Goal: Find specific page/section: Find specific page/section

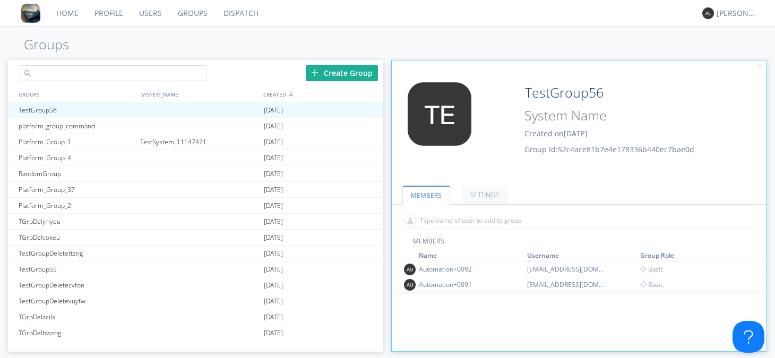
click at [133, 73] on input "text" at bounding box center [113, 73] width 187 height 16
type input "Polyglot"
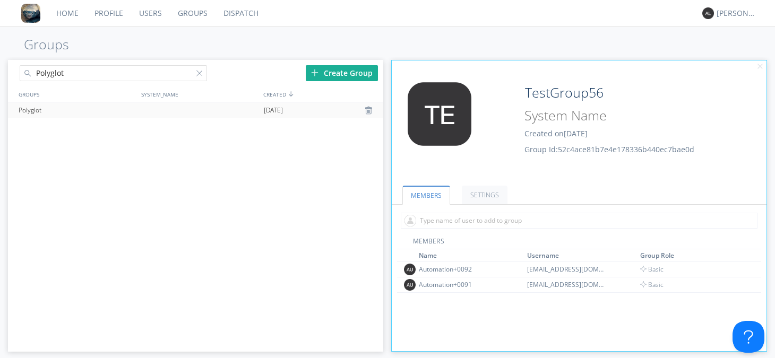
click at [88, 114] on div "Polyglot" at bounding box center [77, 110] width 122 height 16
type input "Polyglot"
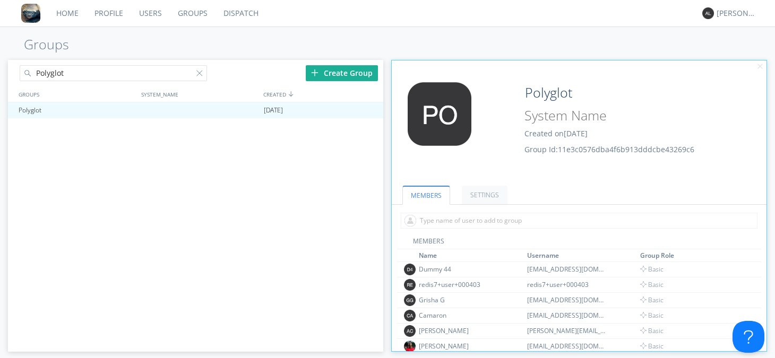
drag, startPoint x: 766, startPoint y: 233, endPoint x: 761, endPoint y: 310, distance: 77.1
click at [761, 310] on div "MEMBERS SETTINGS MEMBERS Name Username Group Role Dummy 44 [EMAIL_ADDRESS][DOMA…" at bounding box center [579, 262] width 375 height 179
click at [197, 73] on div at bounding box center [201, 75] width 11 height 11
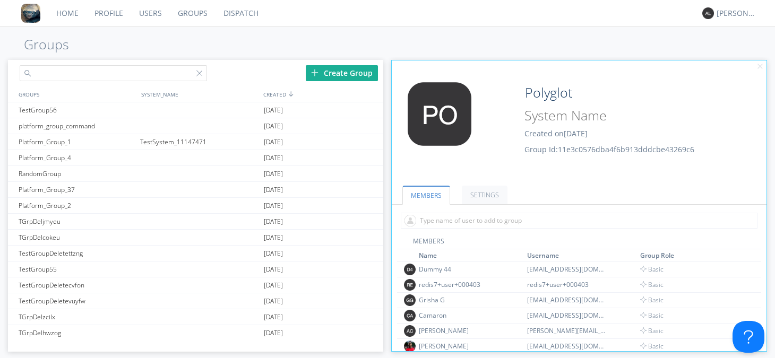
click at [193, 73] on input "text" at bounding box center [113, 73] width 187 height 16
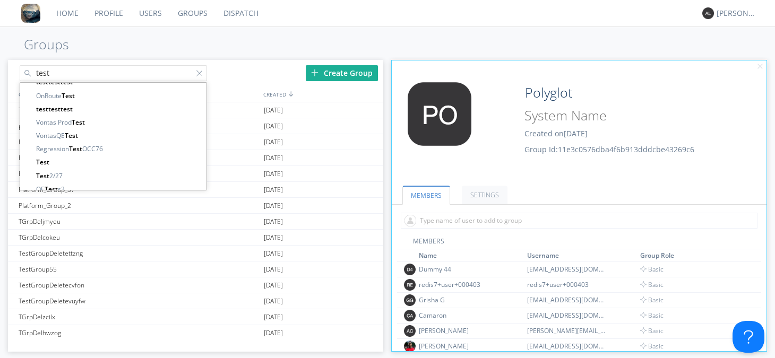
scroll to position [526, 0]
click at [244, 55] on div "Home Profile Users Groups Dispatch [PERSON_NAME] Groups test Test Group56 Test …" at bounding box center [387, 179] width 775 height 358
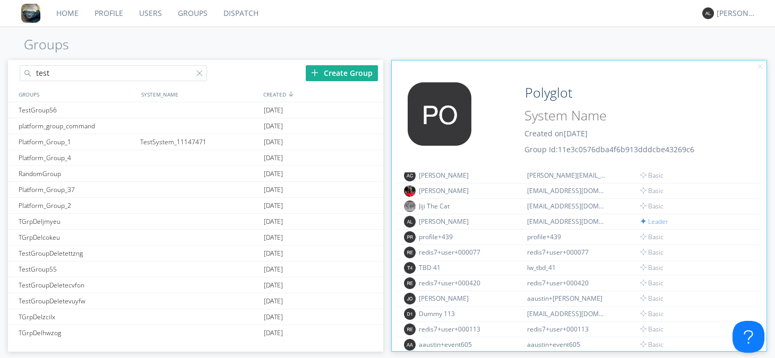
scroll to position [173, 0]
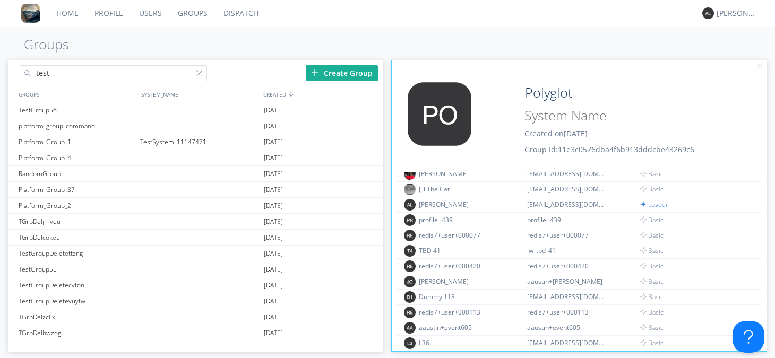
click at [80, 69] on input "test" at bounding box center [113, 73] width 187 height 16
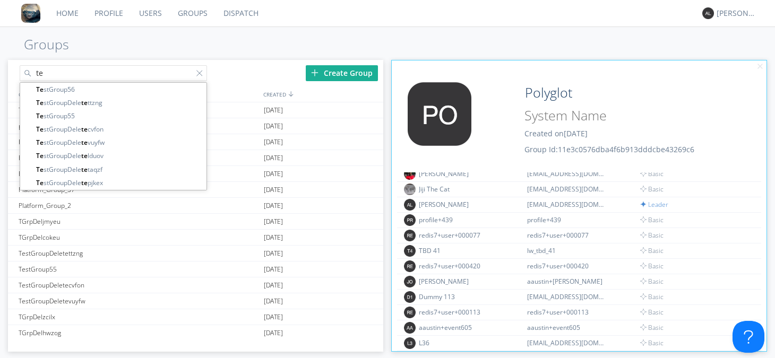
type input "t"
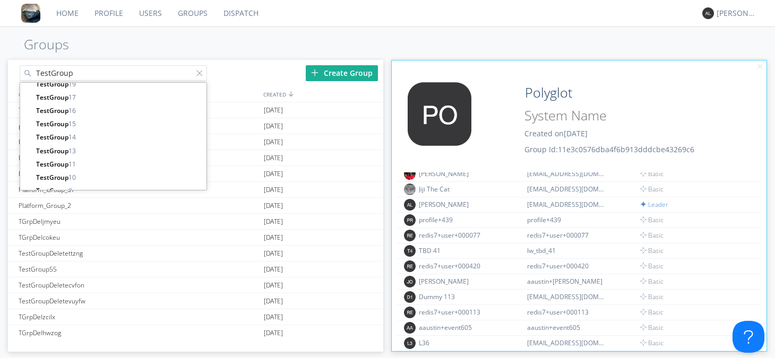
scroll to position [1711, 0]
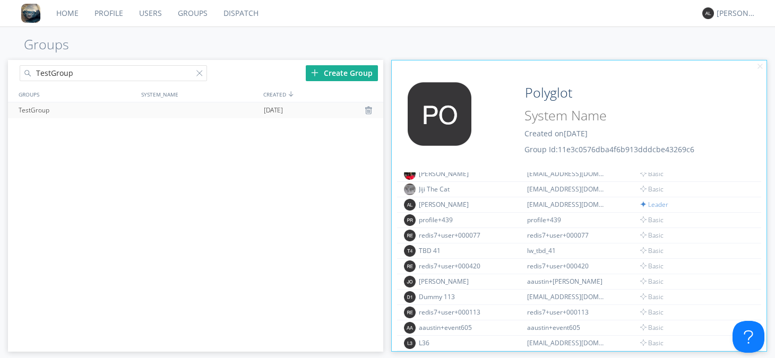
type input "TestGroup"
click at [44, 108] on div "TestGroup" at bounding box center [77, 110] width 122 height 16
type input "TestGroup"
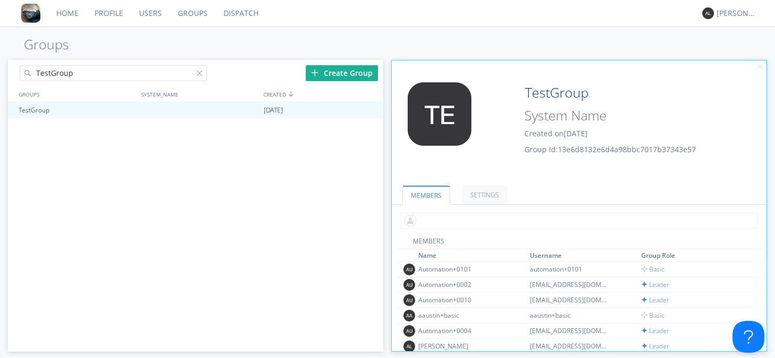
click at [479, 220] on input "text" at bounding box center [579, 221] width 357 height 16
click at [468, 218] on input "text" at bounding box center [579, 221] width 357 height 16
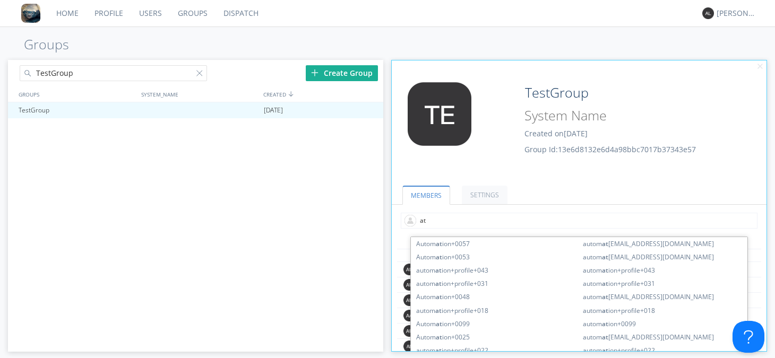
type input "a"
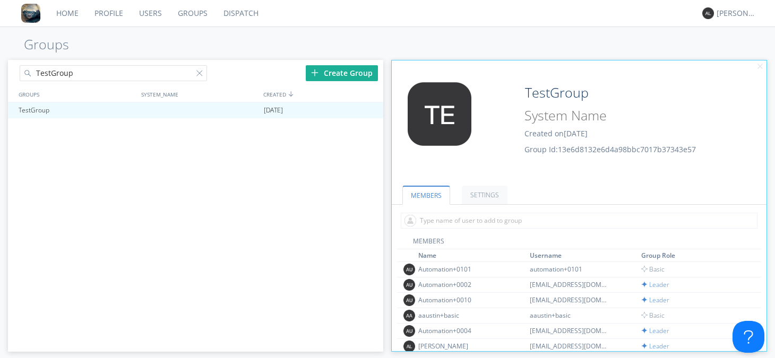
click at [515, 74] on div "Edit Avatar TestGroup Created on [DATE] Group Id: 13e6d8132e6d4a98bbc7017b37343…" at bounding box center [580, 116] width 386 height 123
